Goal: Use online tool/utility: Utilize a website feature to perform a specific function

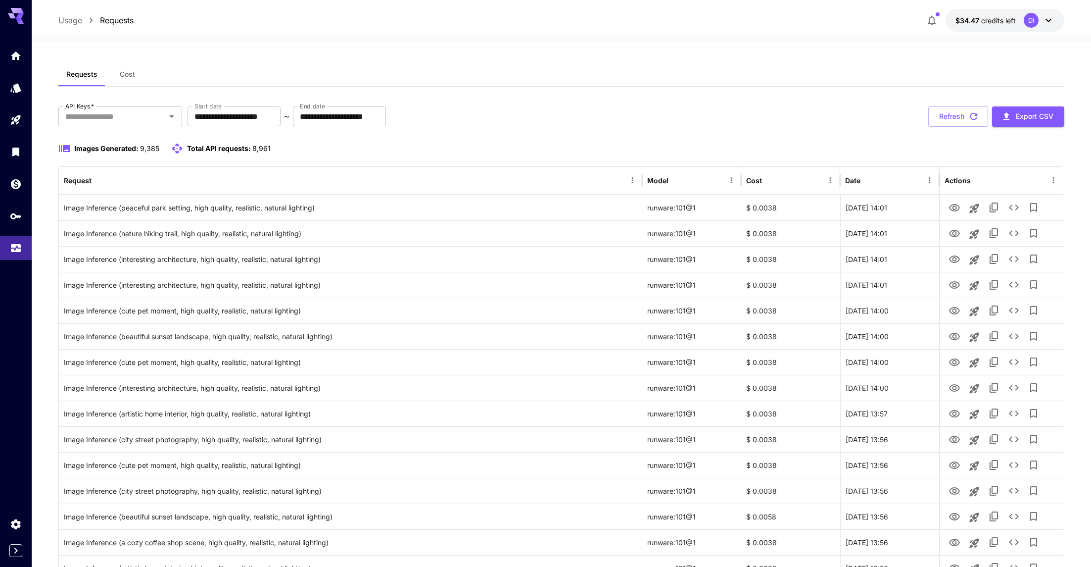
click at [1020, 155] on div "Images Generated: 9,385 Total API requests: 8,961" at bounding box center [561, 155] width 1007 height 24
drag, startPoint x: 473, startPoint y: 87, endPoint x: 173, endPoint y: 27, distance: 305.9
click at [16, 56] on icon "Home" at bounding box center [17, 53] width 12 height 12
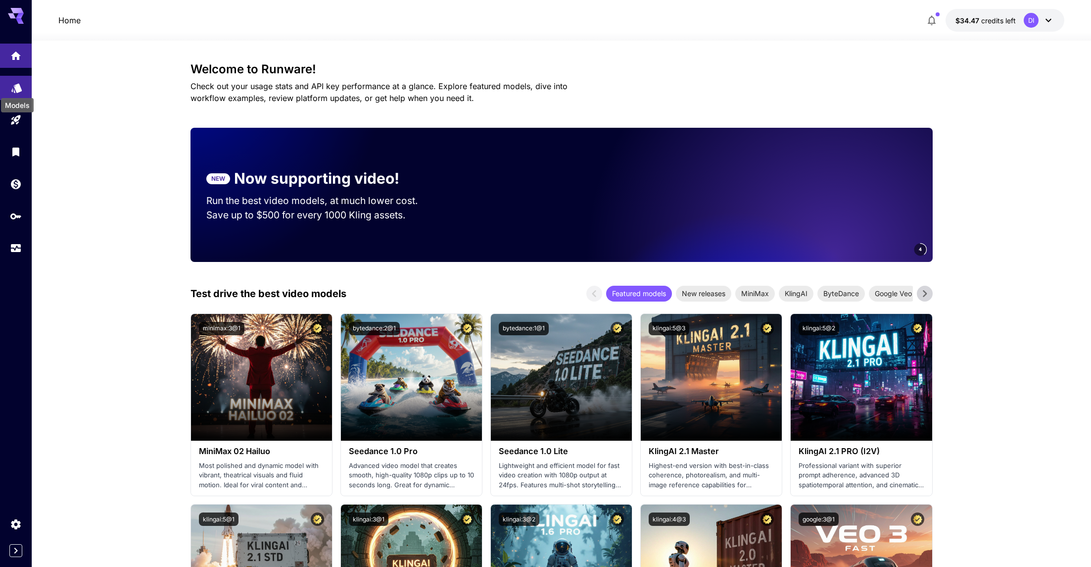
click at [17, 90] on icon "Models" at bounding box center [17, 85] width 12 height 12
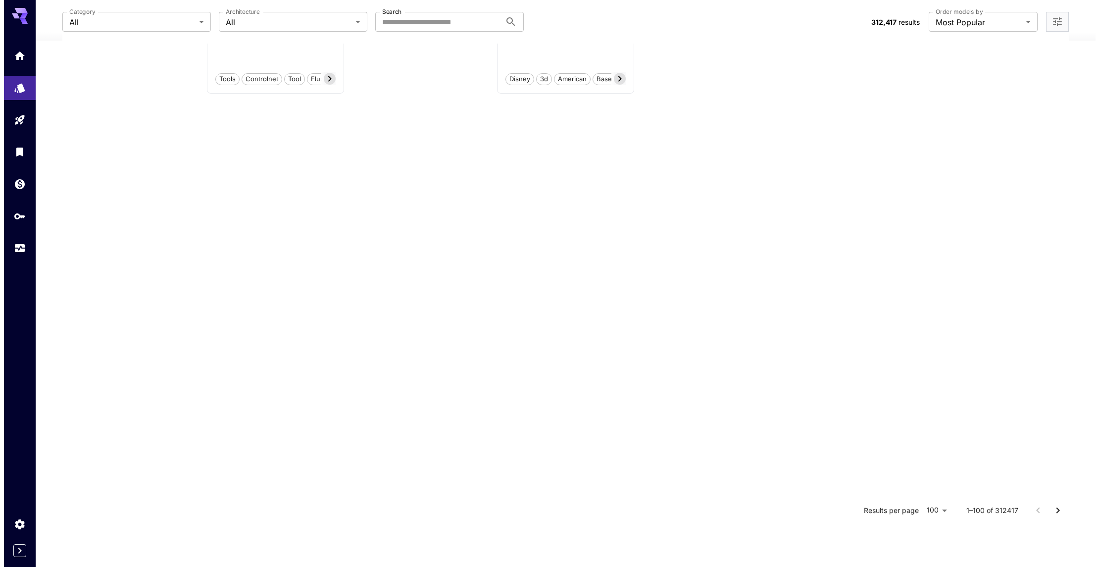
scroll to position [3077, 0]
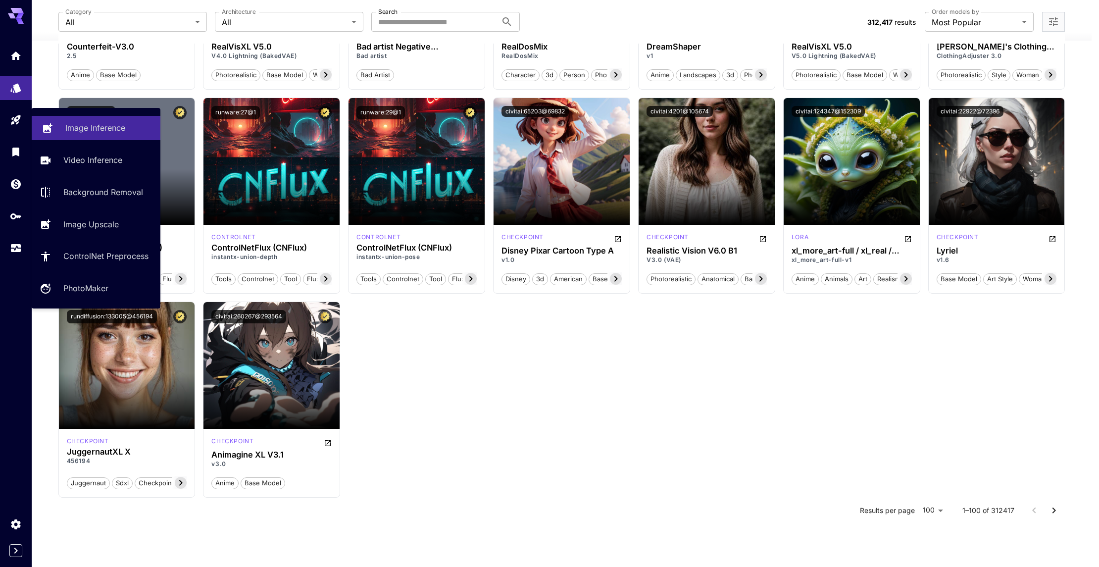
click at [103, 126] on p "Image Inference" at bounding box center [95, 128] width 60 height 12
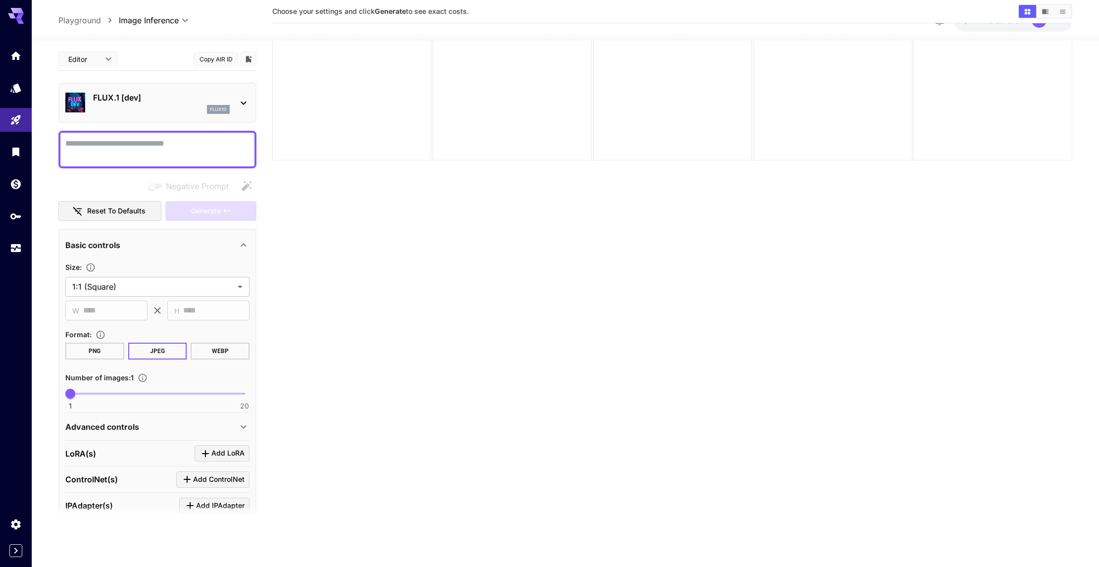
scroll to position [78, 0]
click at [354, 255] on section "Choose your settings and click Generate to see exact costs." at bounding box center [668, 253] width 793 height 567
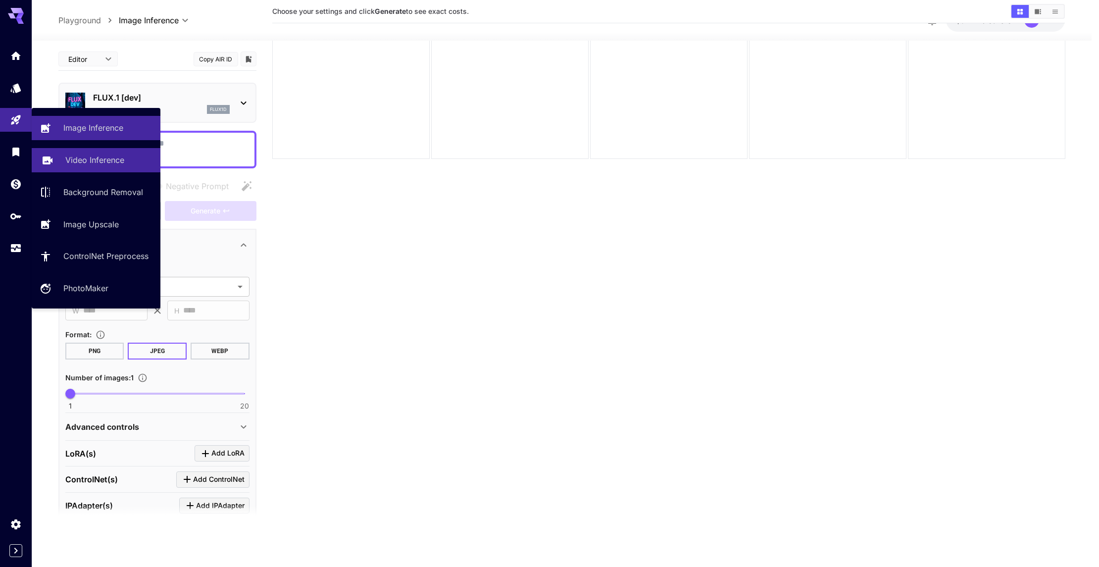
click at [78, 161] on p "Video Inference" at bounding box center [94, 160] width 59 height 12
type input "**********"
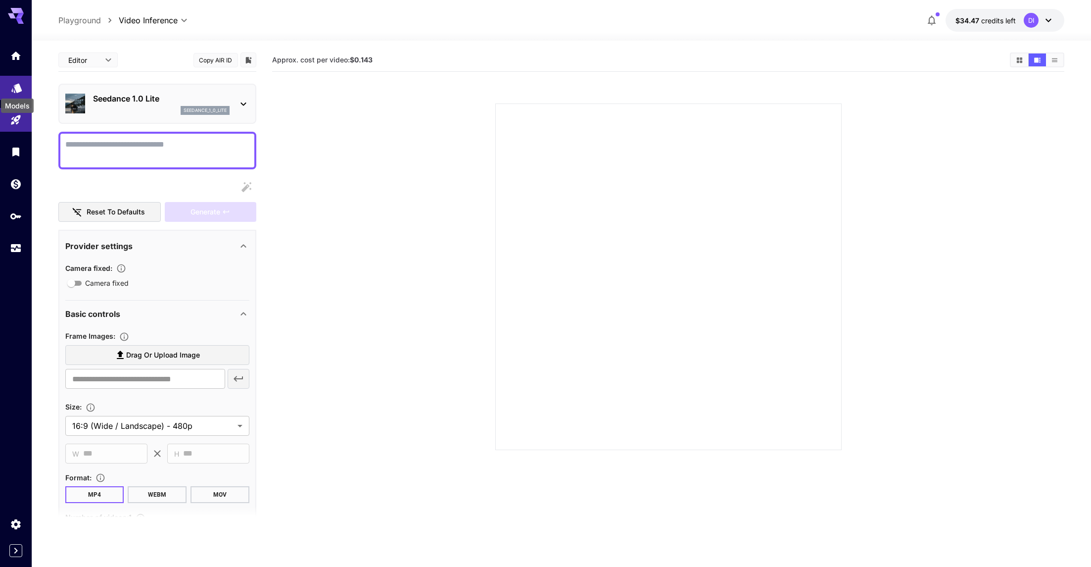
click at [17, 92] on div "Models" at bounding box center [17, 103] width 35 height 22
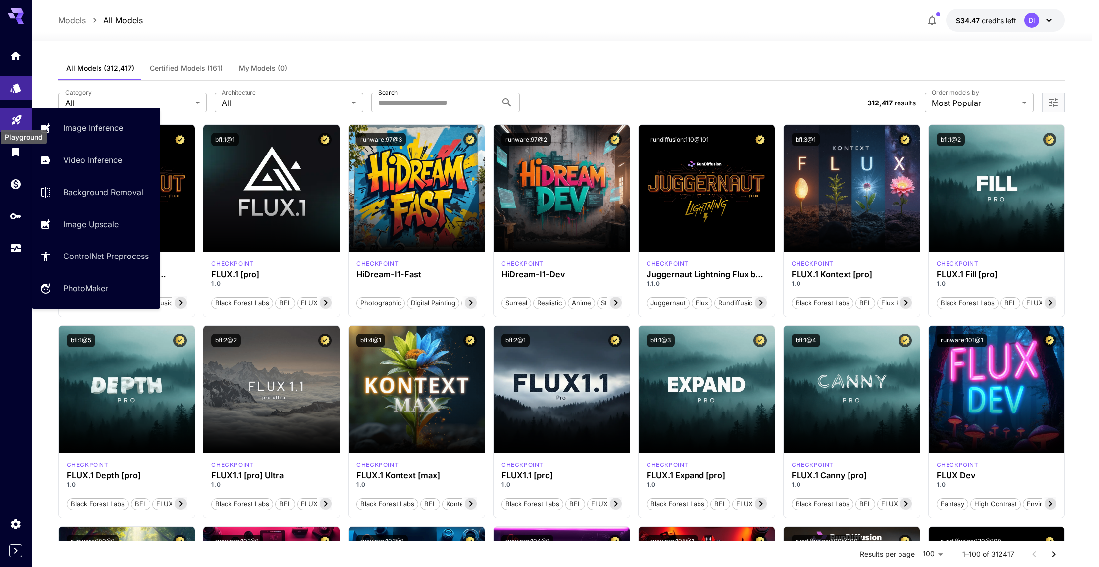
click at [21, 121] on icon "Playground" at bounding box center [17, 117] width 12 height 12
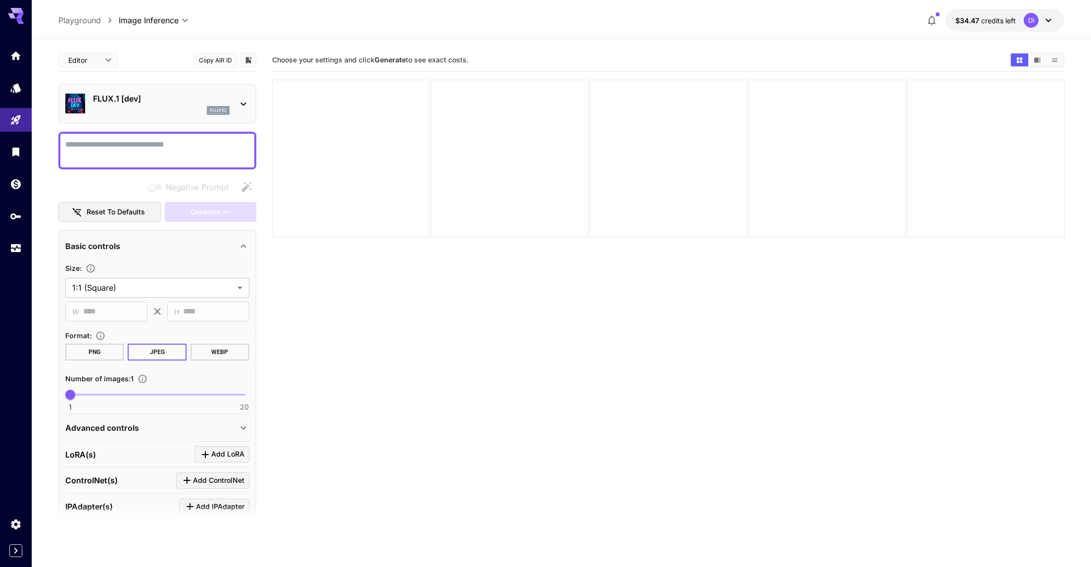
click at [504, 311] on section "Choose your settings and click Generate to see exact costs." at bounding box center [668, 331] width 793 height 567
click at [494, 261] on section "Choose your settings and click Generate to see exact costs." at bounding box center [668, 331] width 793 height 567
click at [473, 32] on div at bounding box center [561, 35] width 1059 height 12
click at [338, 19] on div "**********" at bounding box center [561, 20] width 1007 height 23
click at [621, 37] on div at bounding box center [561, 35] width 1059 height 12
